Goal: Communication & Community: Answer question/provide support

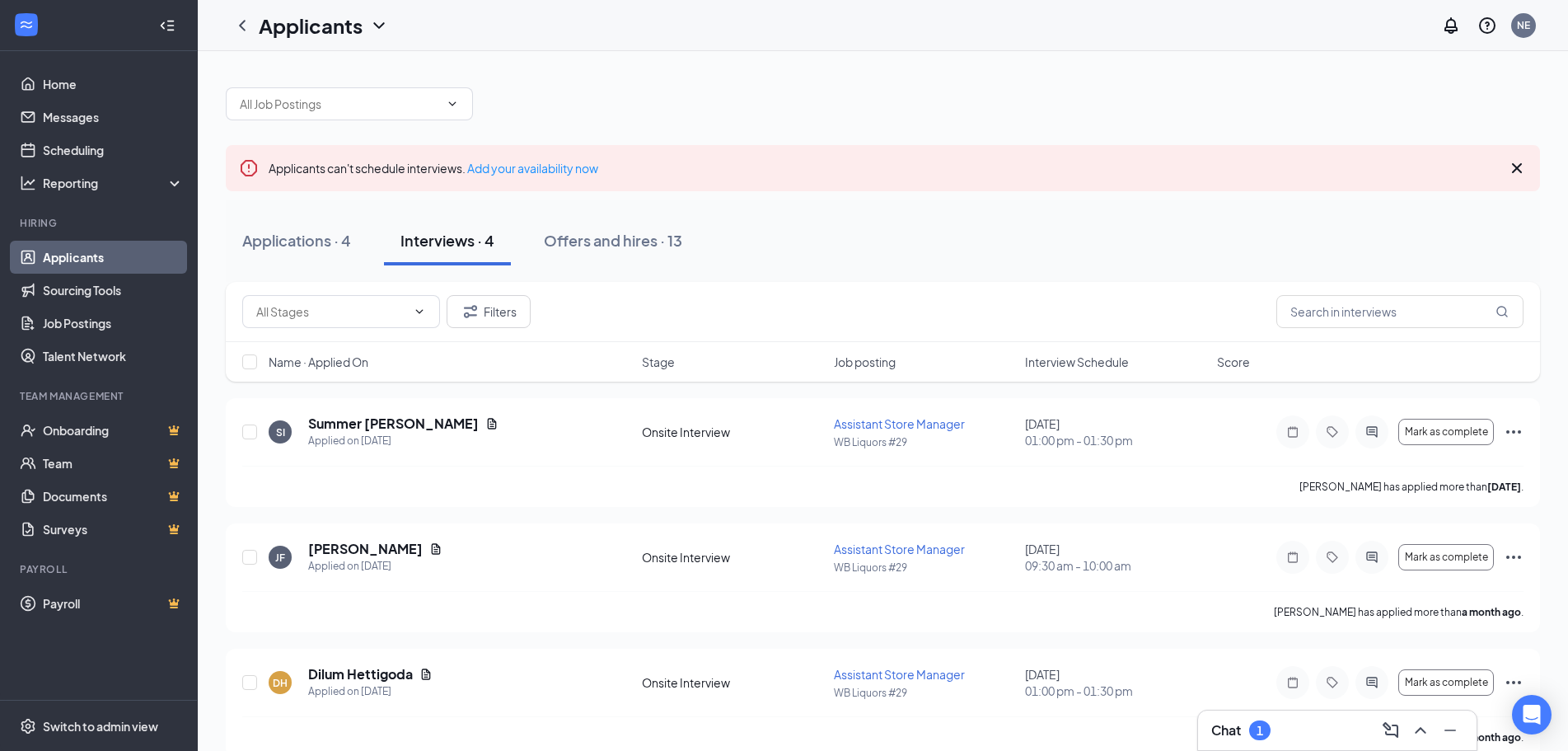
click at [1262, 710] on div "Chat 1 Applicants can't schedule interviews. Add your availability now Applicat…" at bounding box center [883, 477] width 1370 height 851
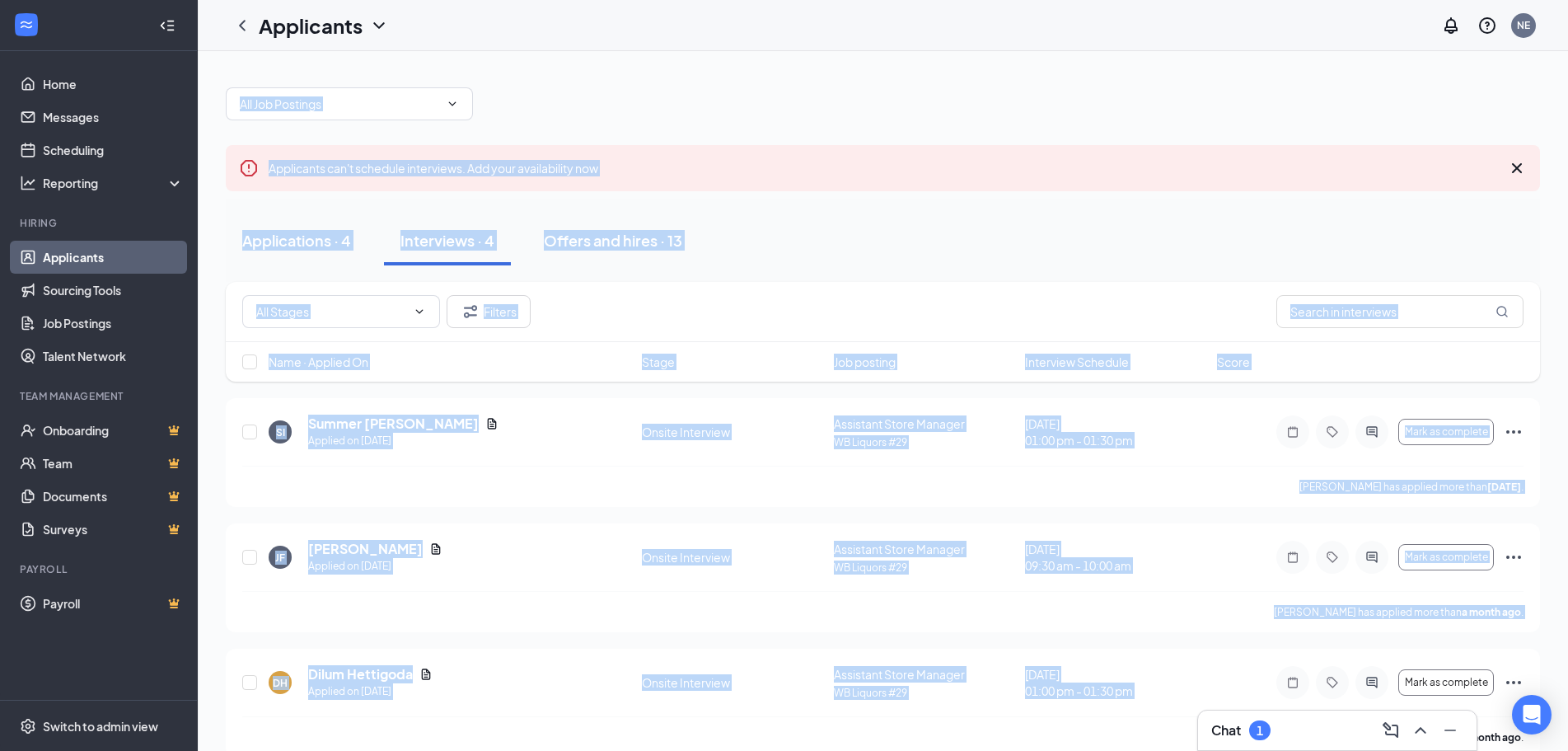
click at [1269, 732] on div "1" at bounding box center [1259, 730] width 21 height 20
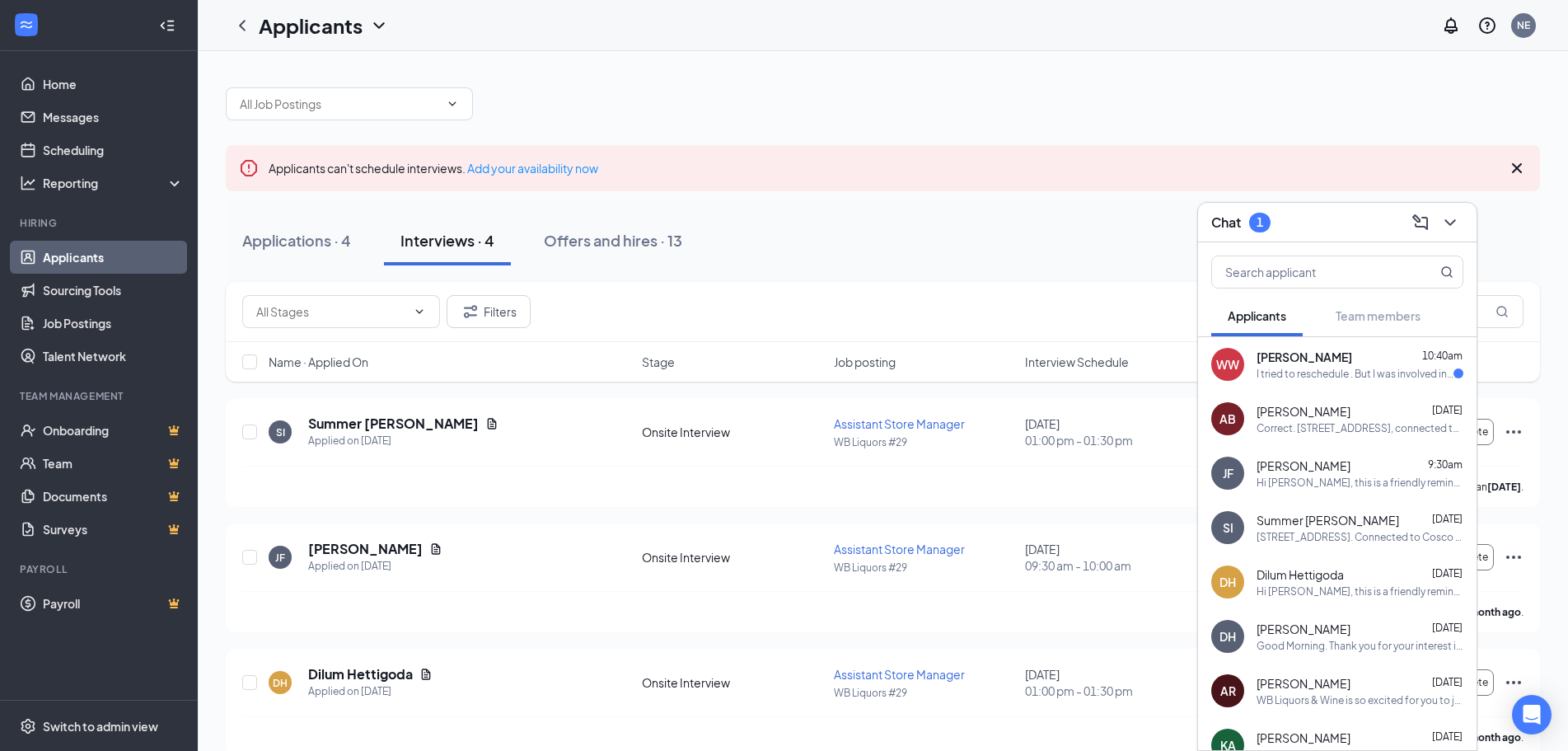
click at [1299, 378] on div "I tried to reschedule . But I was involved in a wreck this morning taking my so…" at bounding box center [1354, 373] width 197 height 14
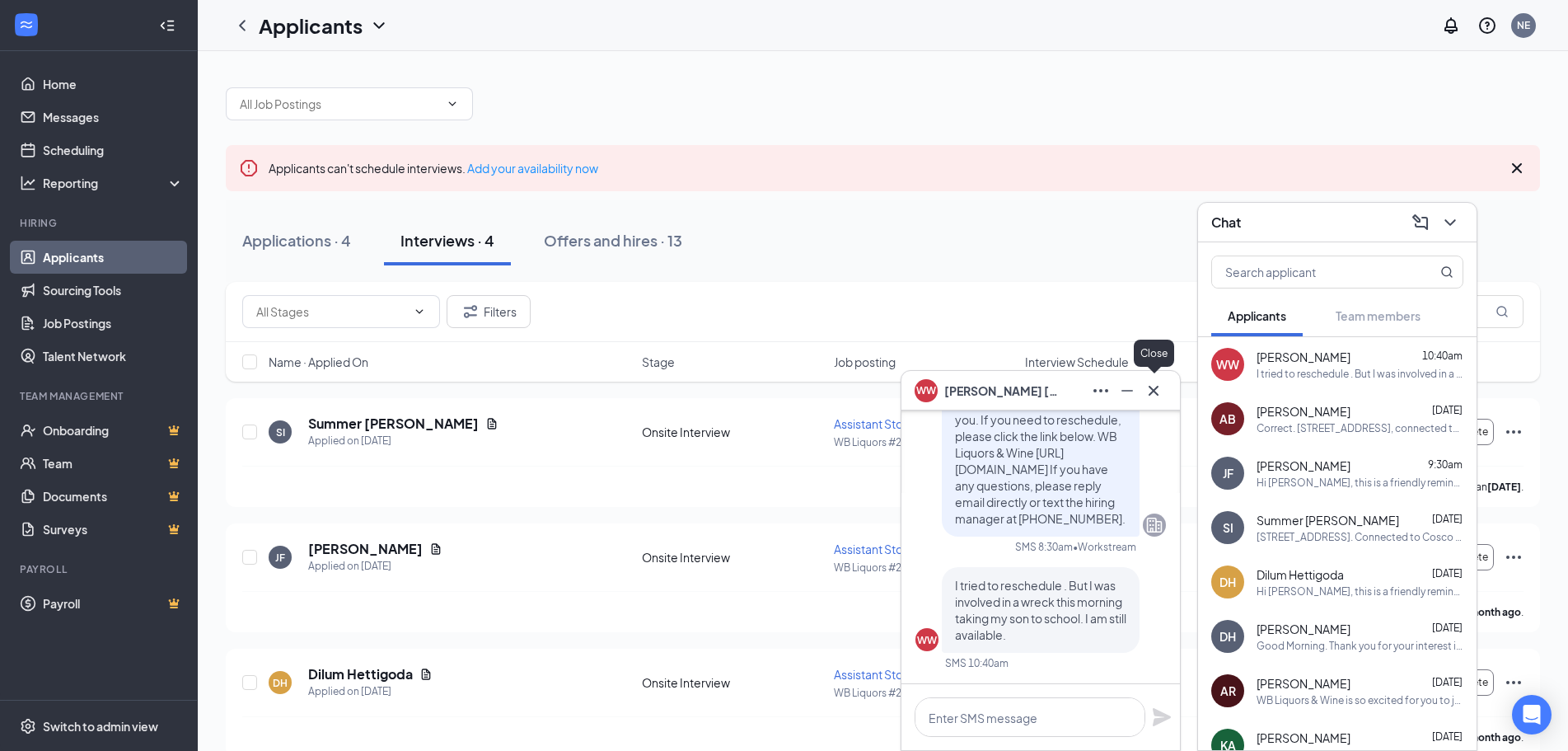
click at [1156, 382] on icon "Cross" at bounding box center [1154, 391] width 20 height 20
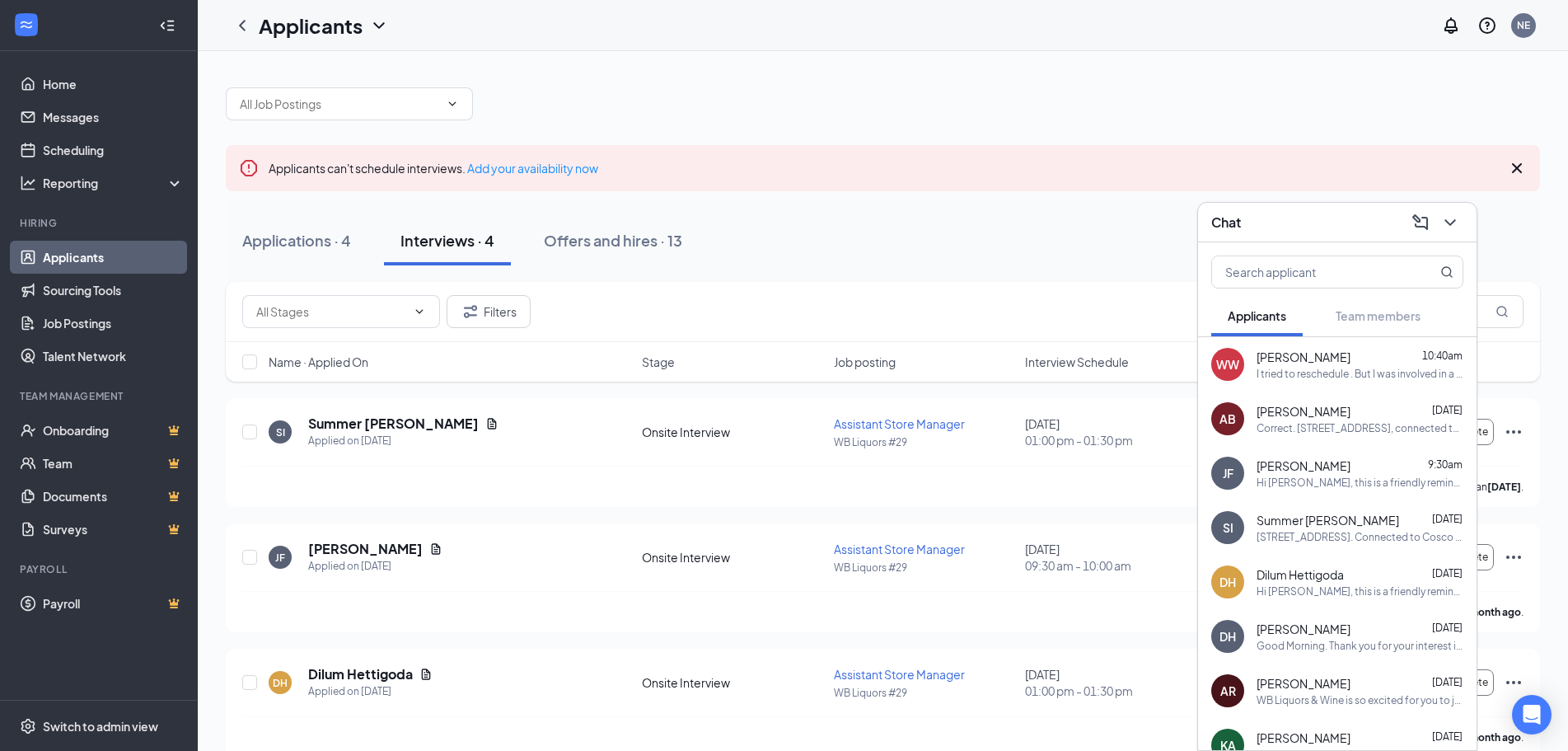
click at [1295, 215] on div "Chat" at bounding box center [1337, 222] width 252 height 26
